Goal: Task Accomplishment & Management: Complete application form

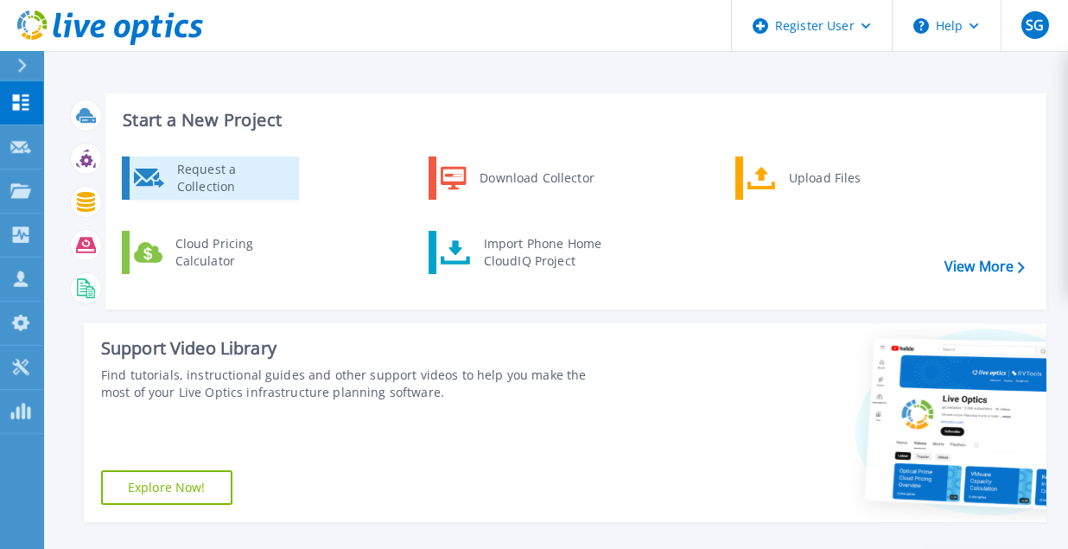
click at [278, 199] on link "Request a Collection" at bounding box center [210, 177] width 177 height 43
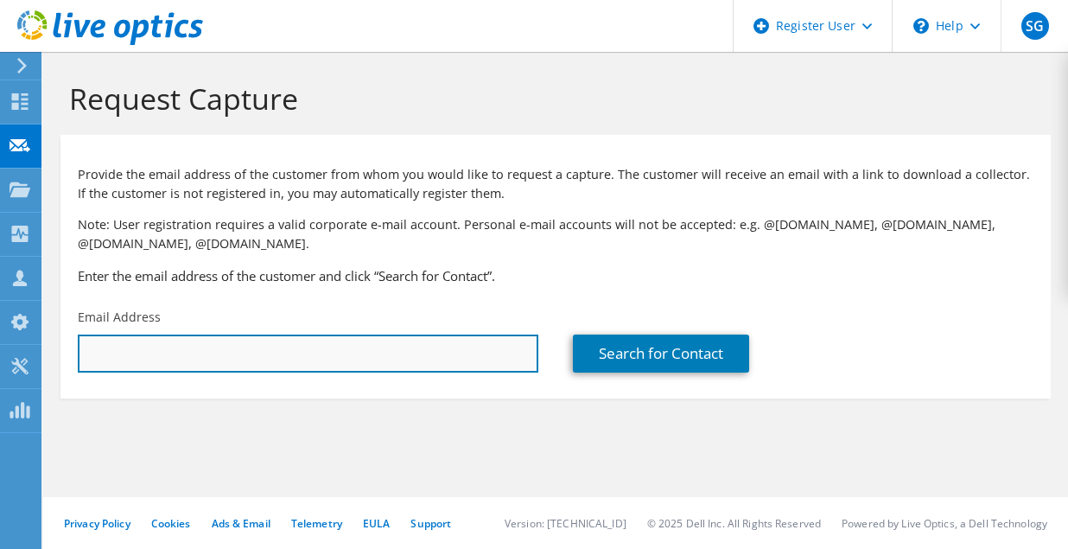
click at [372, 364] on input "text" at bounding box center [308, 354] width 461 height 38
paste input "[EMAIL_ADDRESS][DOMAIN_NAME]"
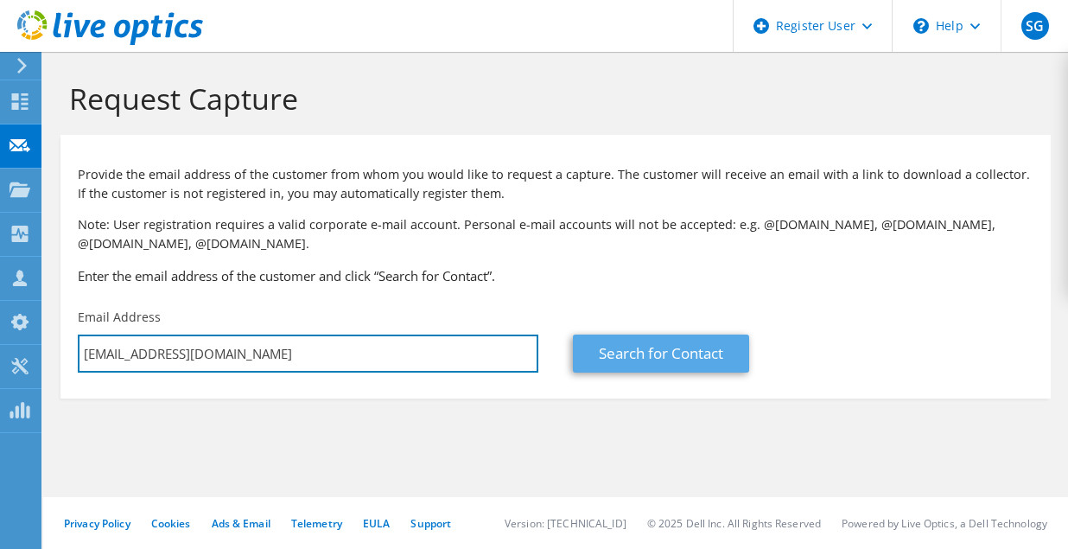
type input "[EMAIL_ADDRESS][DOMAIN_NAME]"
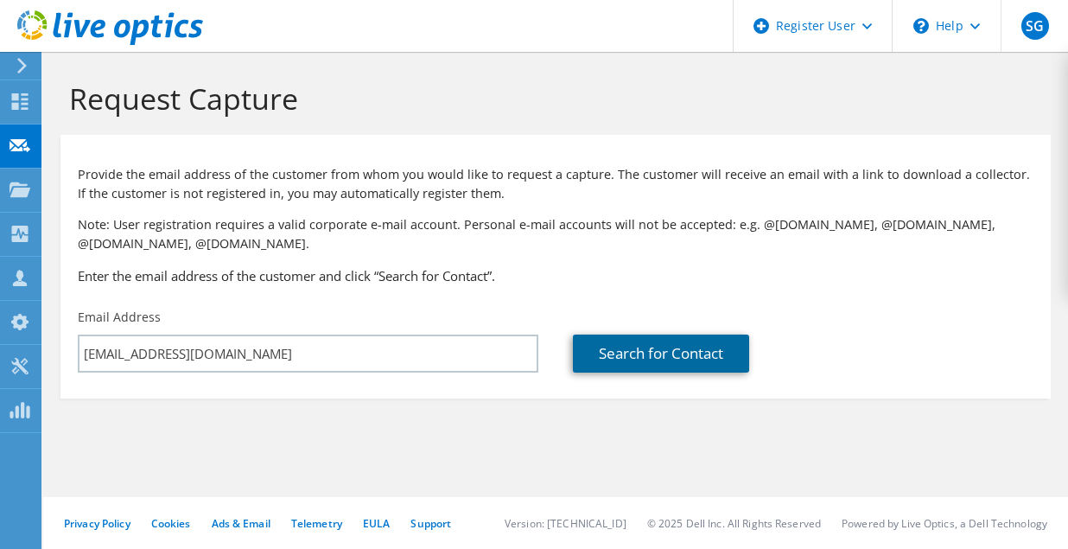
click at [586, 367] on link "Search for Contact" at bounding box center [661, 354] width 176 height 38
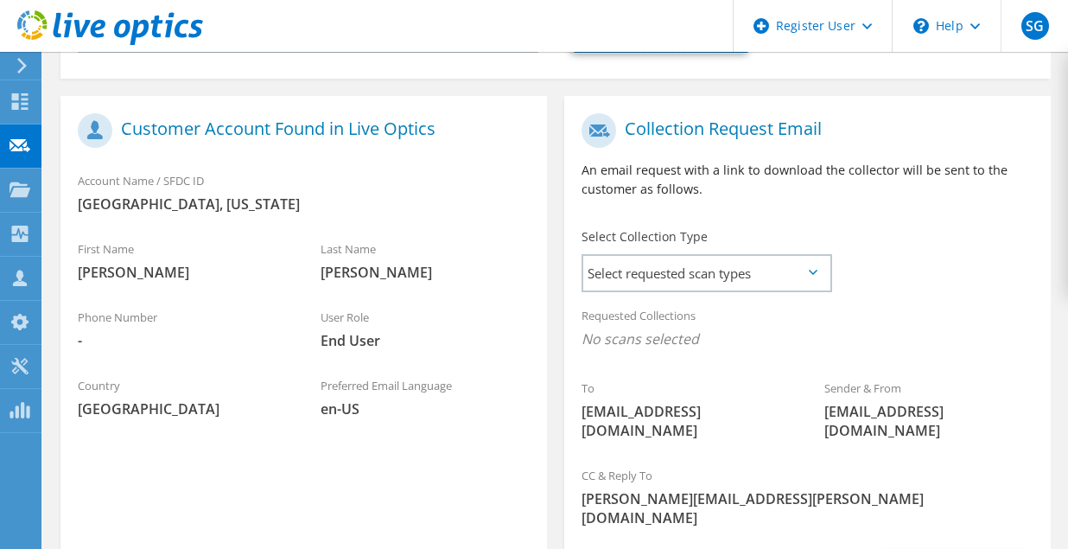
scroll to position [318, 0]
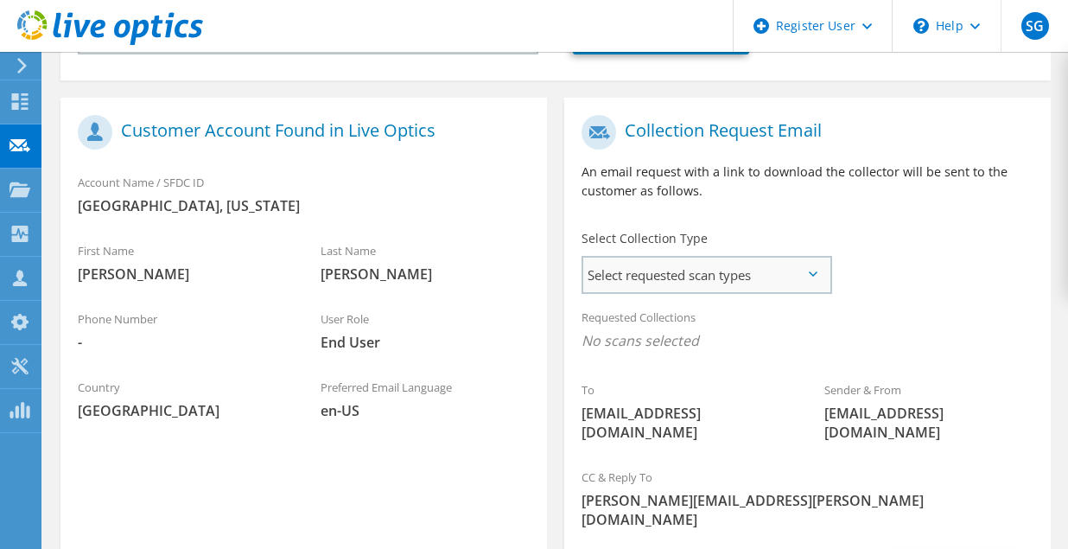
click at [692, 294] on div "Select requested scan types Server Virtualization Optical Prime AWS Nutanix SC" at bounding box center [707, 275] width 251 height 38
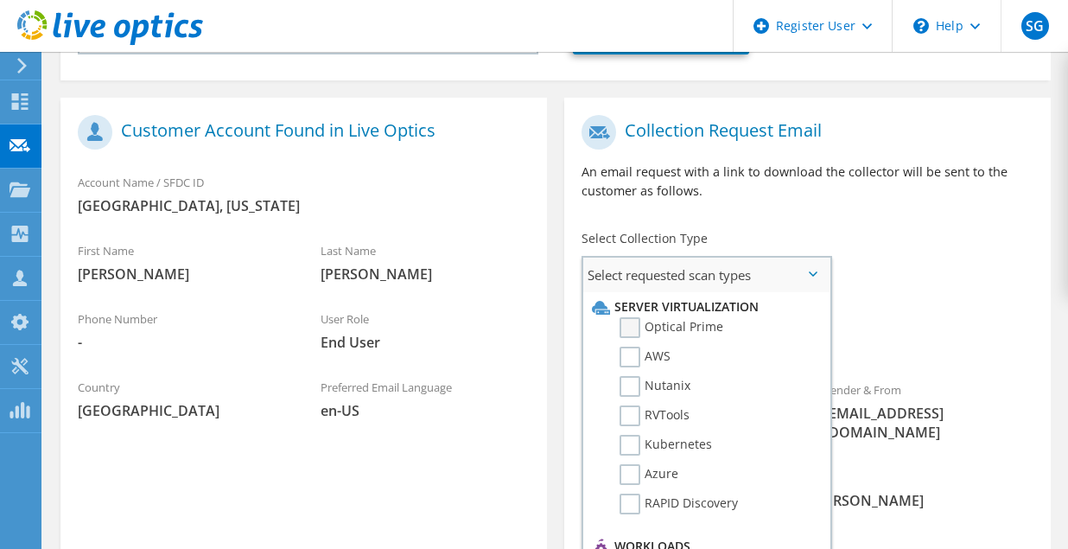
click at [693, 328] on label "Optical Prime" at bounding box center [672, 327] width 104 height 21
click at [0, 0] on input "Optical Prime" at bounding box center [0, 0] width 0 height 0
click at [895, 328] on div "Requested Collections No scans selected Optical Prime" at bounding box center [807, 333] width 487 height 69
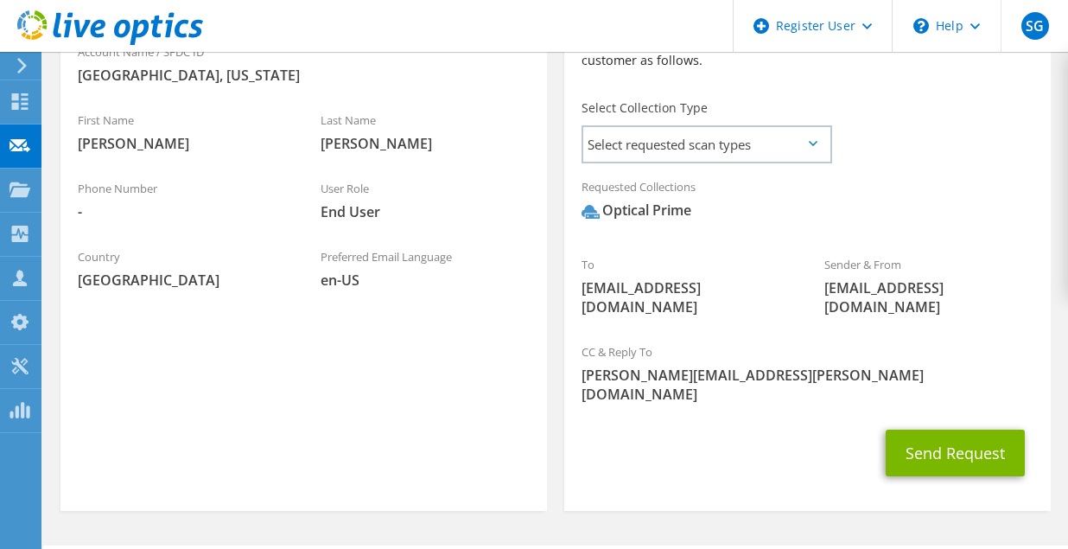
scroll to position [399, 0]
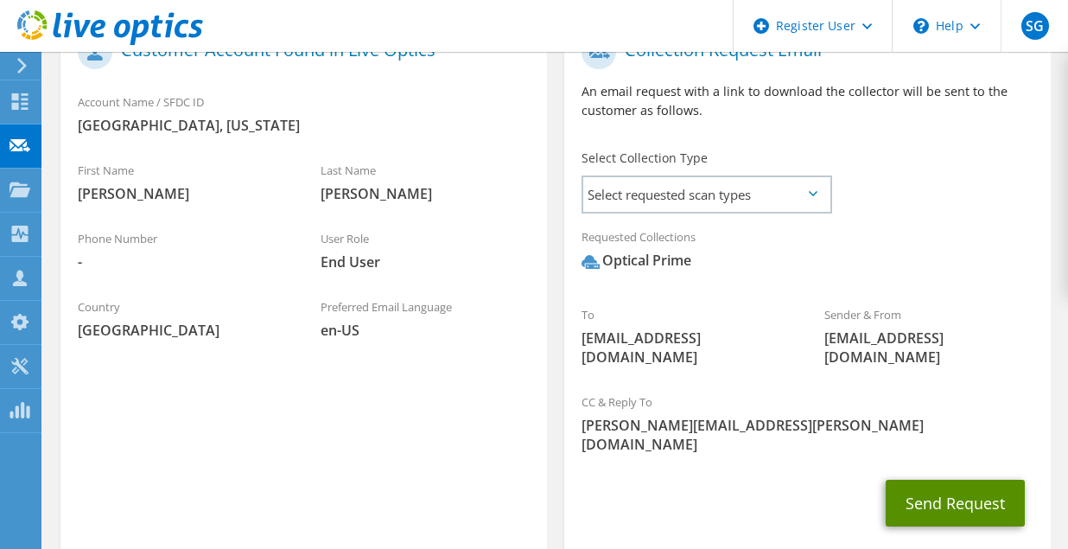
click at [949, 480] on button "Send Request" at bounding box center [955, 503] width 139 height 47
